Goal: Task Accomplishment & Management: Manage account settings

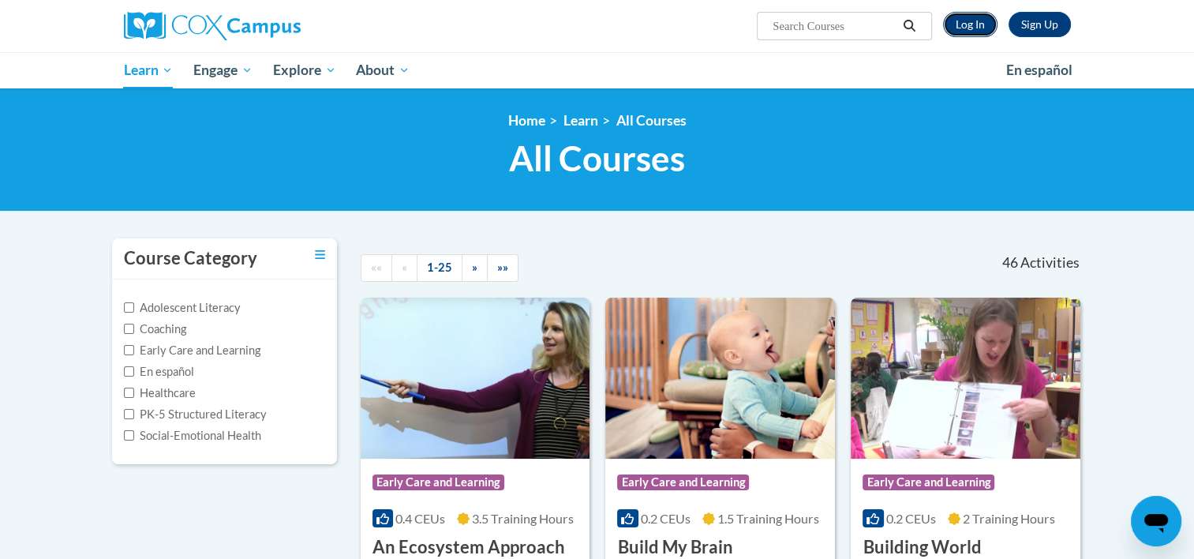
click at [976, 16] on link "Log In" at bounding box center [970, 24] width 54 height 25
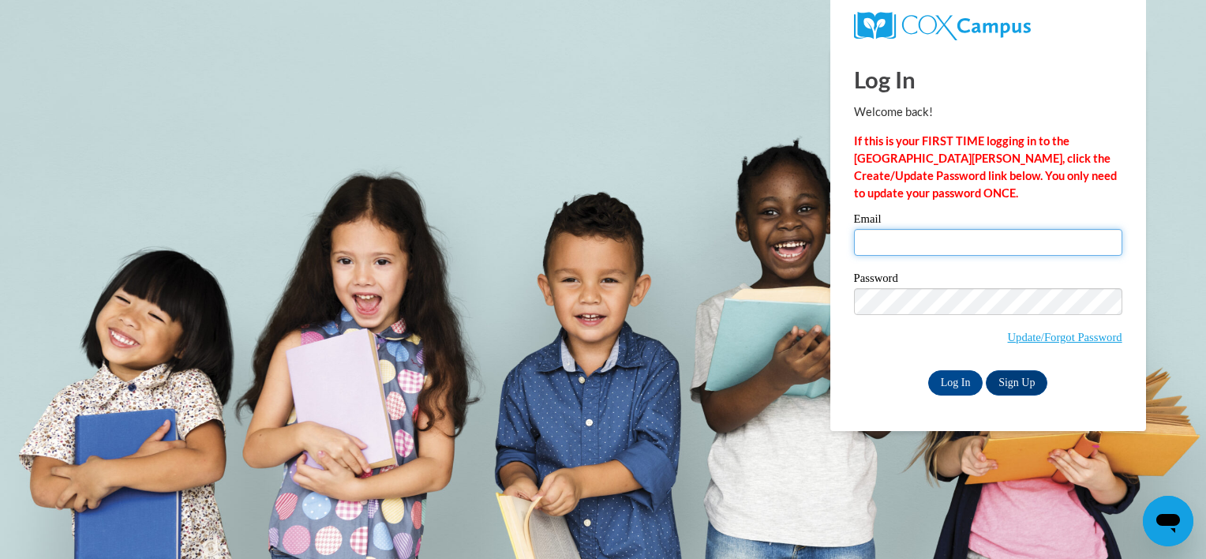
click at [916, 242] on input "Email" at bounding box center [988, 242] width 268 height 27
click at [916, 242] on input "c" at bounding box center [988, 242] width 268 height 27
type input "[EMAIL_ADDRESS][DOMAIN_NAME]"
click at [944, 382] on input "Log In" at bounding box center [955, 382] width 55 height 25
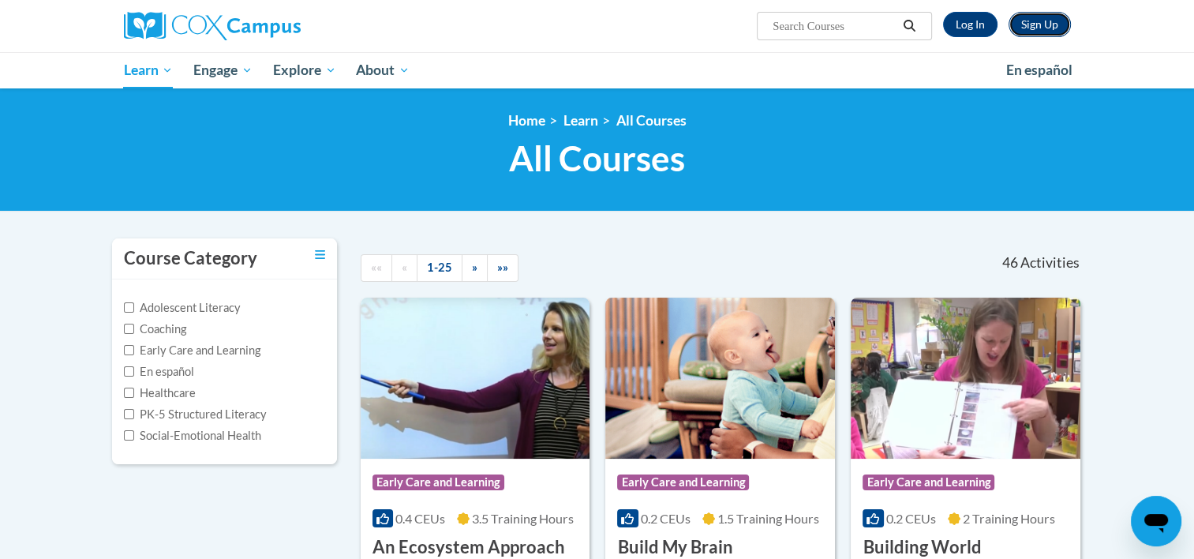
click at [1036, 28] on link "Sign Up" at bounding box center [1040, 24] width 62 height 25
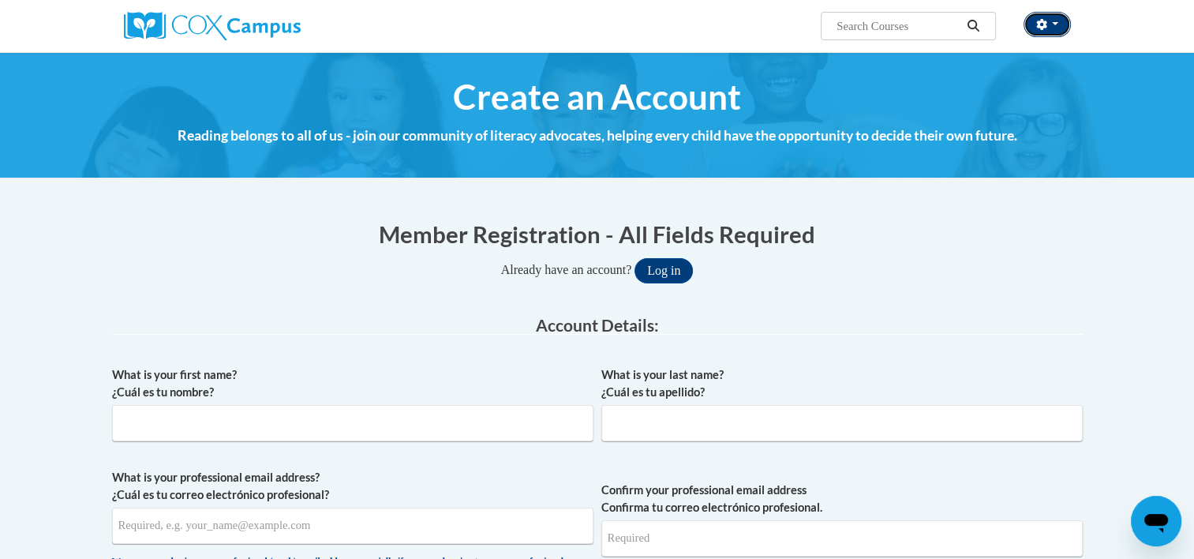
drag, startPoint x: 0, startPoint y: 0, endPoint x: 1036, endPoint y: 28, distance: 1036.0
click at [1036, 28] on icon "button" at bounding box center [1041, 24] width 11 height 11
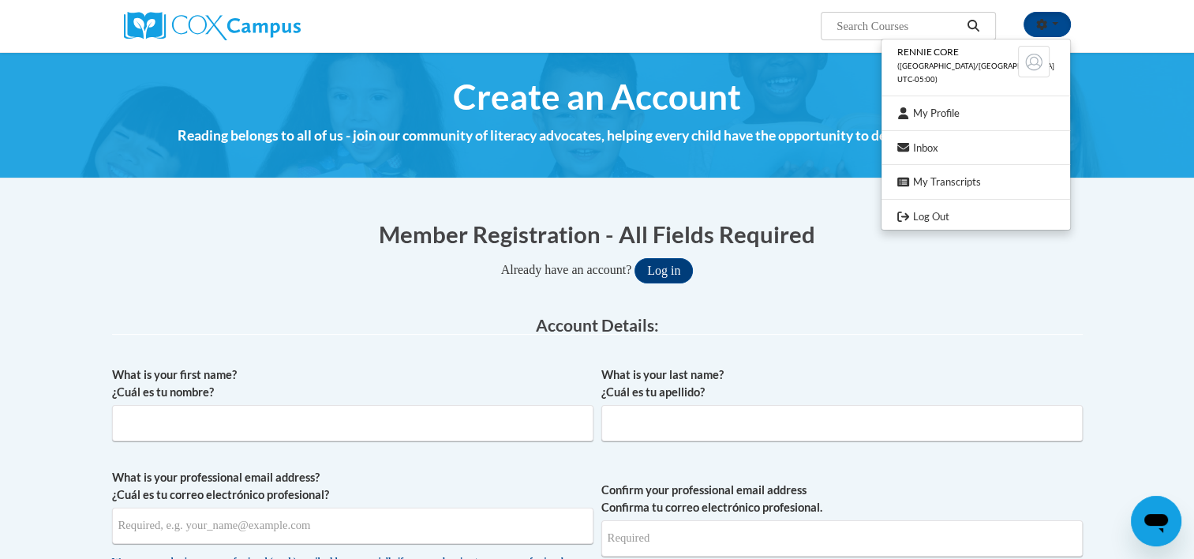
click at [764, 31] on div "[PERSON_NAME] ([GEOGRAPHIC_DATA]/[GEOGRAPHIC_DATA] UTC-05:00) My Profile Inbox …" at bounding box center [759, 20] width 647 height 40
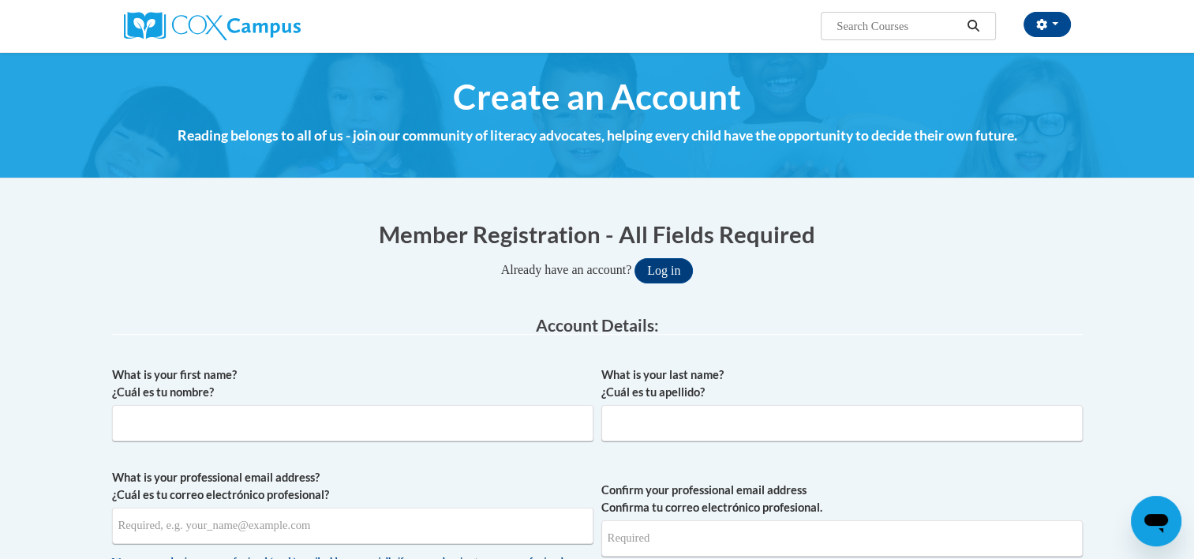
click at [776, 40] on div "[PERSON_NAME] ([GEOGRAPHIC_DATA]/[GEOGRAPHIC_DATA] UTC-05:00) My Profile Inbox …" at bounding box center [597, 26] width 995 height 52
